Goal: Book appointment/travel/reservation

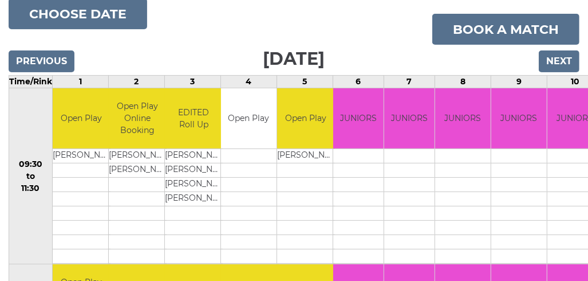
scroll to position [160, 0]
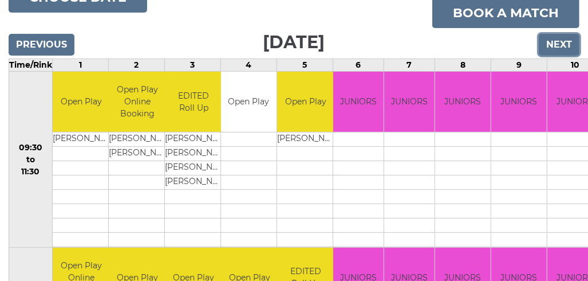
click at [548, 41] on input "Next" at bounding box center [559, 45] width 41 height 22
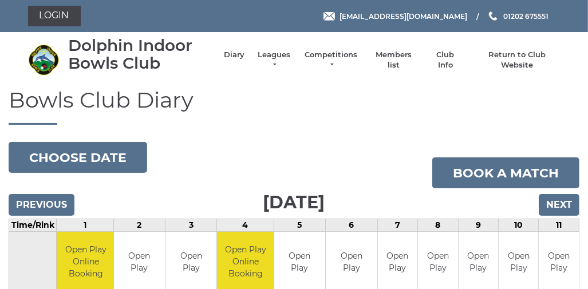
click at [548, 41] on div "Dolphin Indoor Bowls Club Diary Leagues Club leagues - Winter 2025/2026 Club le…" at bounding box center [294, 60] width 550 height 47
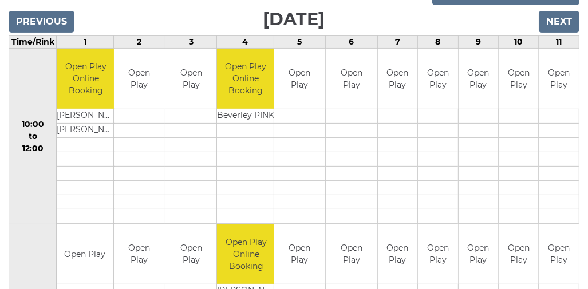
scroll to position [153, 0]
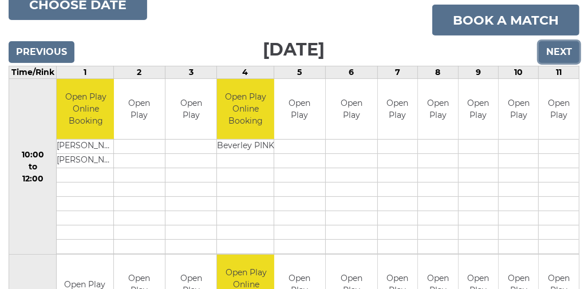
click at [560, 49] on input "Next" at bounding box center [559, 52] width 41 height 22
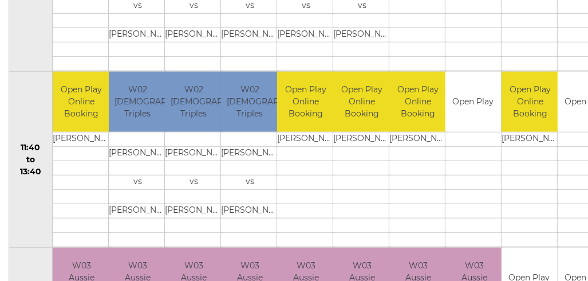
scroll to position [535, 0]
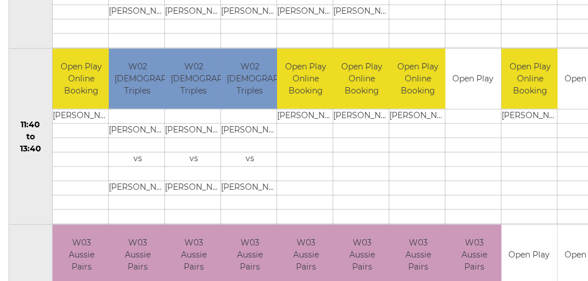
click at [356, 152] on td at bounding box center [362, 159] width 58 height 14
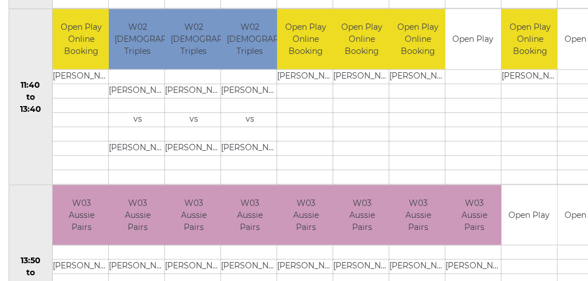
scroll to position [580, 0]
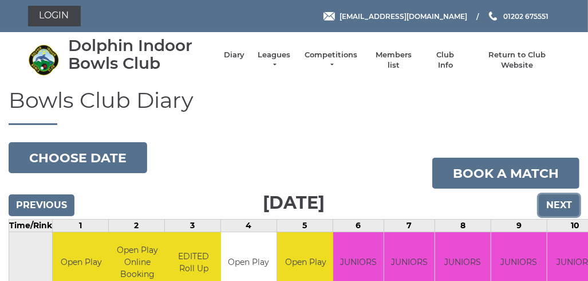
click at [563, 209] on input "Next" at bounding box center [559, 205] width 41 height 22
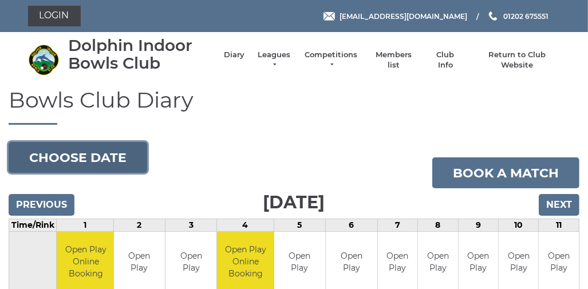
click at [121, 152] on button "Choose date" at bounding box center [78, 157] width 139 height 31
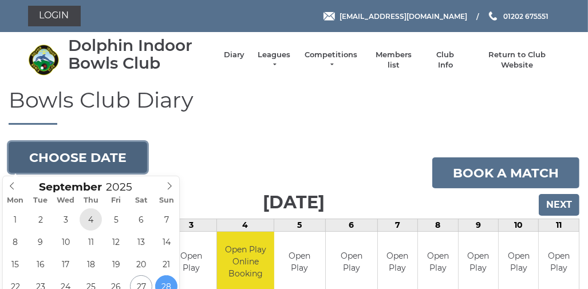
type input "[DATE]"
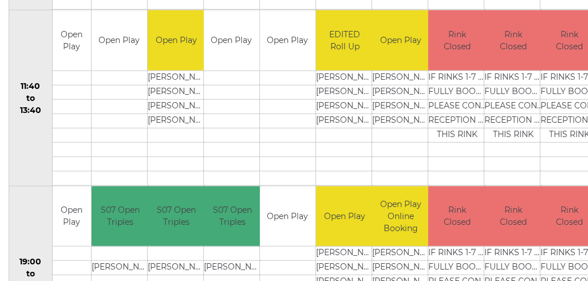
scroll to position [567, 0]
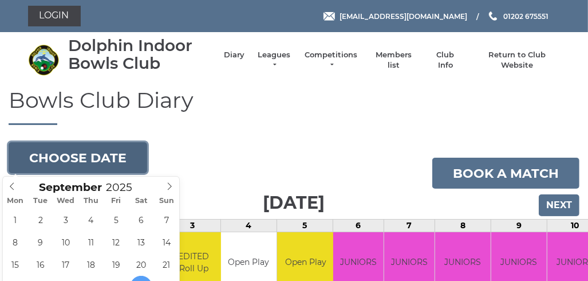
click at [122, 154] on button "Choose date" at bounding box center [78, 157] width 139 height 31
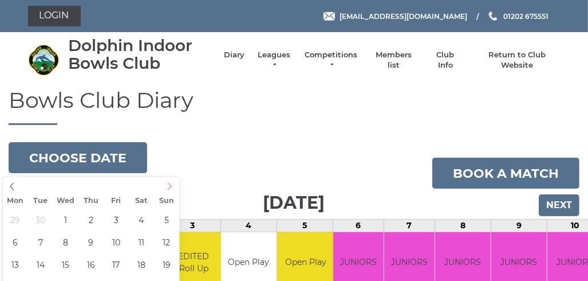
click at [170, 185] on icon at bounding box center [170, 186] width 8 height 8
click at [13, 184] on icon at bounding box center [12, 186] width 8 height 8
type input "2025-10-14"
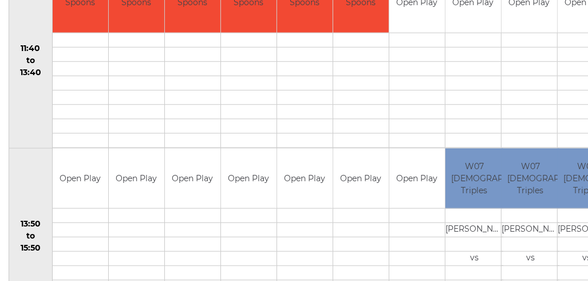
scroll to position [634, 0]
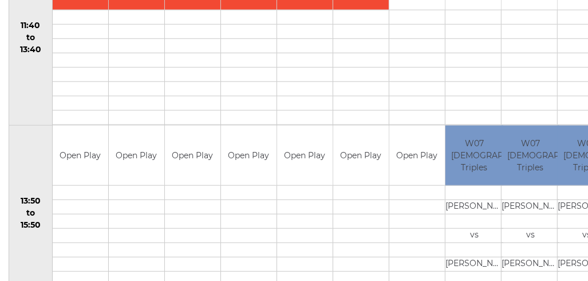
click at [135, 155] on td "Open Play" at bounding box center [137, 155] width 56 height 60
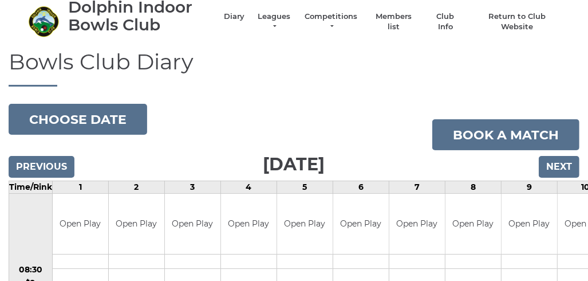
scroll to position [0, 0]
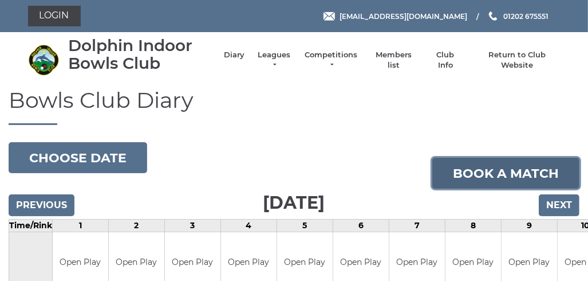
click at [480, 174] on link "Book a match" at bounding box center [506, 173] width 147 height 31
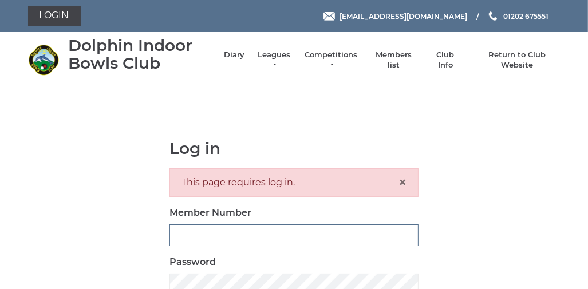
click at [186, 231] on input "Member Number" at bounding box center [294, 236] width 249 height 22
type input "3852"
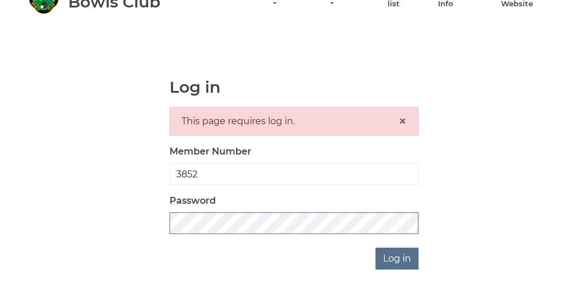
scroll to position [84, 0]
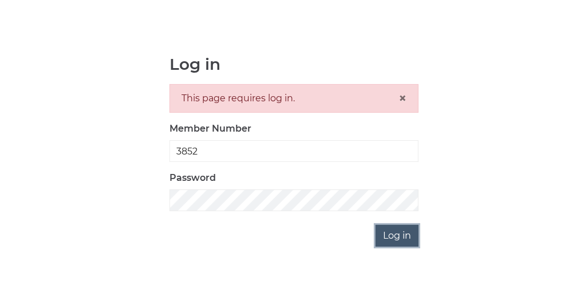
click at [395, 234] on input "Log in" at bounding box center [397, 236] width 43 height 22
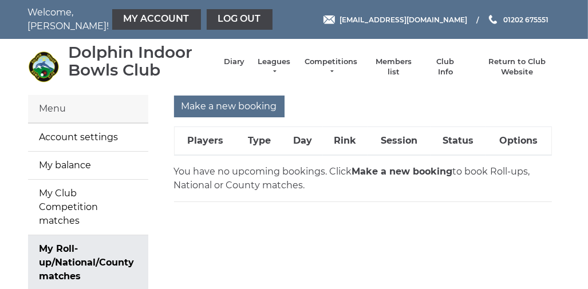
click at [391, 170] on strong "Make a new booking" at bounding box center [402, 171] width 101 height 11
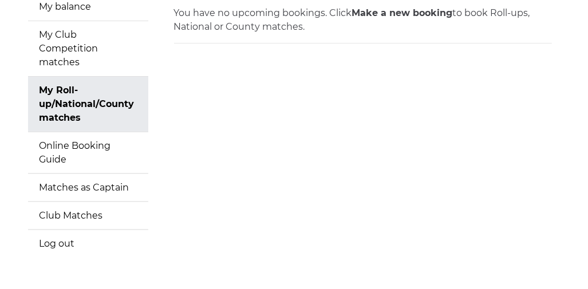
scroll to position [183, 0]
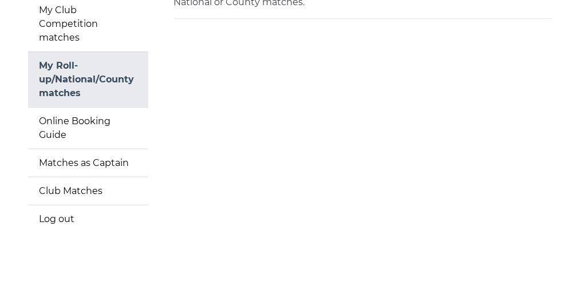
click at [72, 67] on link "My Roll-up/National/County matches" at bounding box center [88, 79] width 120 height 55
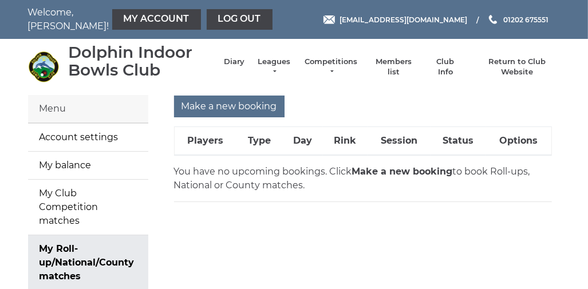
click at [373, 170] on strong "Make a new booking" at bounding box center [402, 171] width 101 height 11
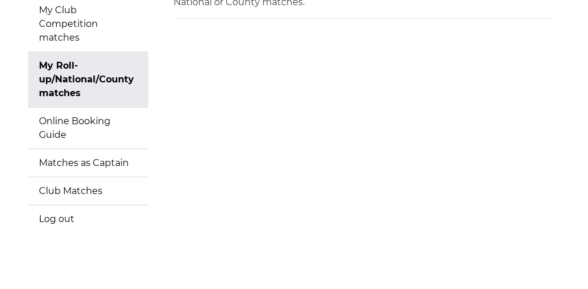
scroll to position [201, 0]
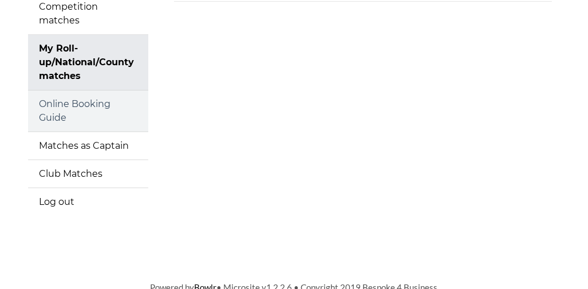
click at [76, 98] on link "Online Booking Guide" at bounding box center [88, 111] width 120 height 41
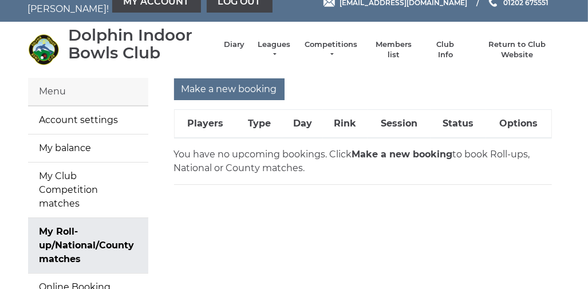
scroll to position [0, 0]
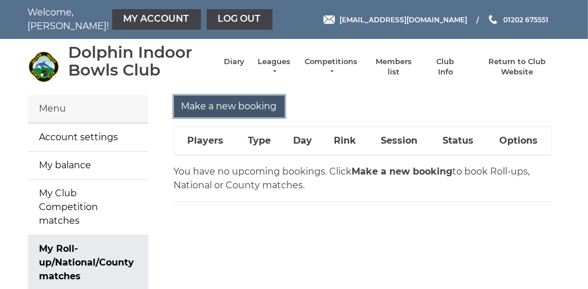
click at [233, 101] on input "Make a new booking" at bounding box center [229, 107] width 111 height 22
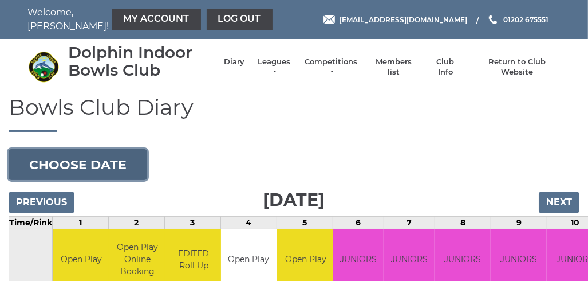
click at [91, 161] on button "Choose date" at bounding box center [78, 164] width 139 height 31
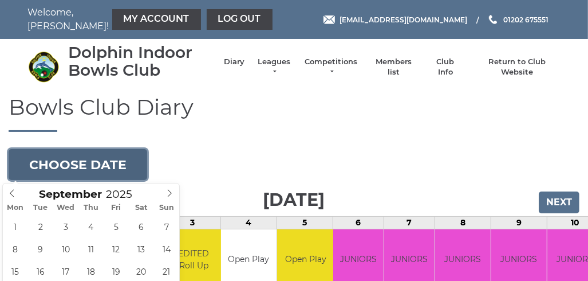
click at [123, 166] on button "Choose date" at bounding box center [78, 164] width 139 height 31
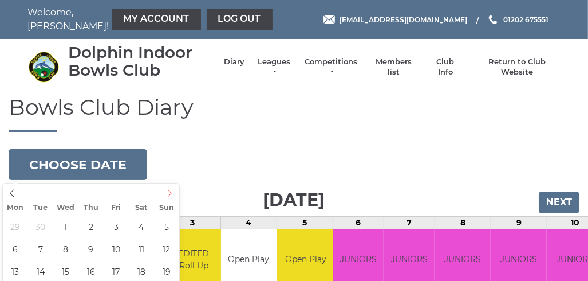
click at [170, 194] on icon at bounding box center [170, 193] width 8 height 8
type input "[DATE]"
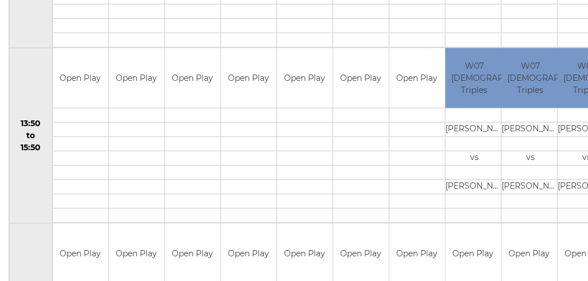
scroll to position [733, 0]
